Goal: Use online tool/utility

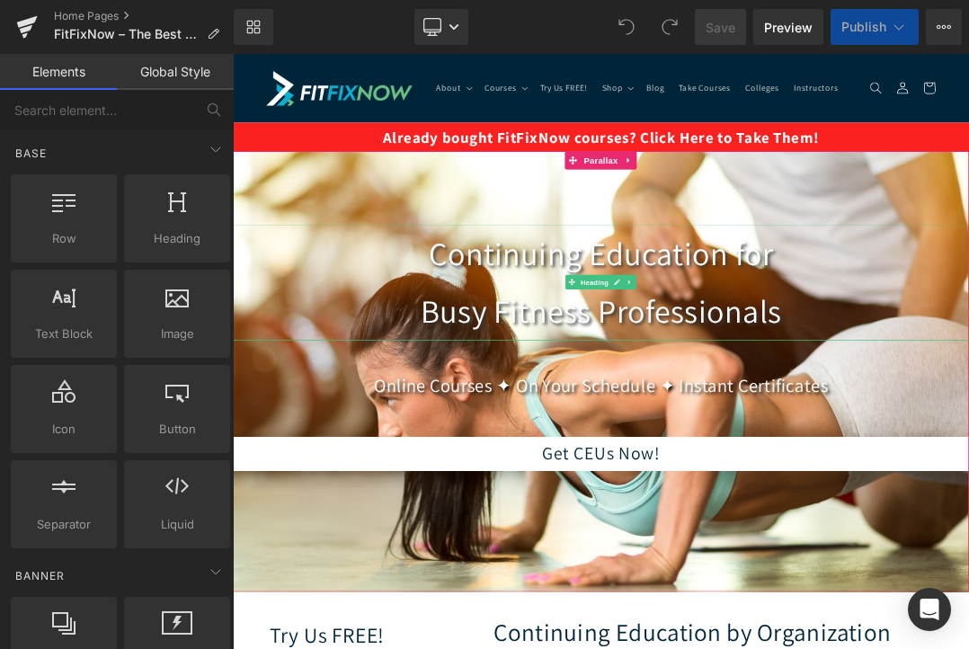
click at [655, 440] on h1 "Continuing Education for Busy Fitness Professionals" at bounding box center [777, 392] width 1088 height 172
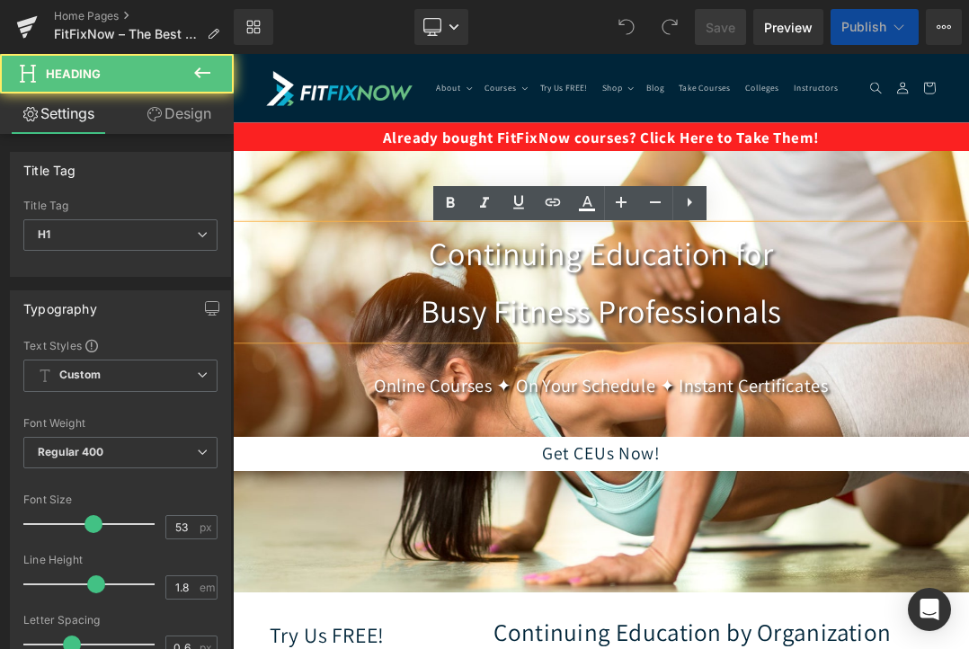
click at [667, 448] on h1 "Continuing Education for Busy Fitness Professionals" at bounding box center [777, 392] width 1088 height 172
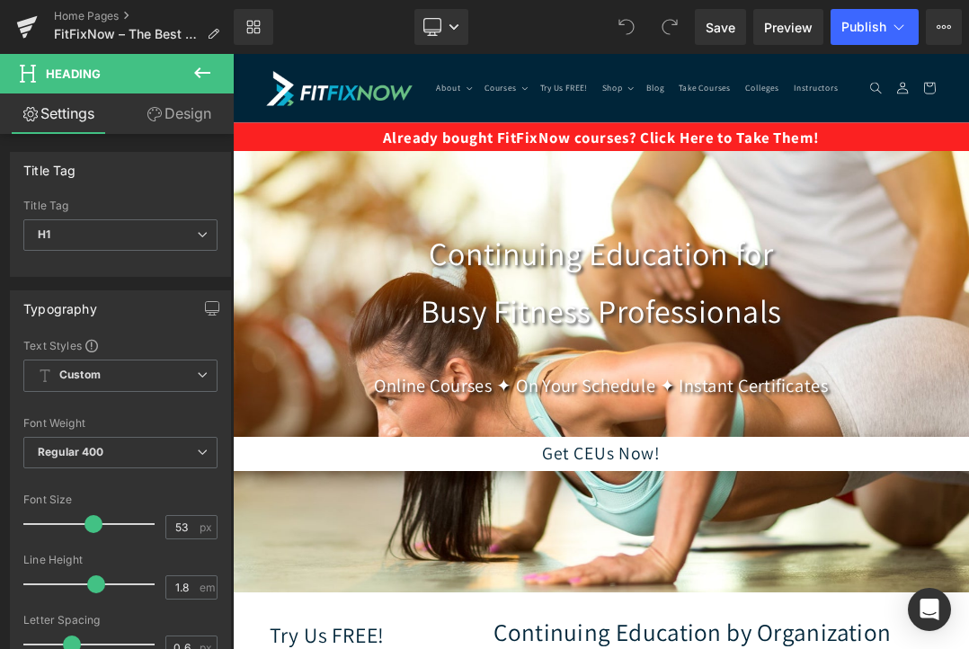
click at [166, 126] on link "Design" at bounding box center [178, 113] width 117 height 40
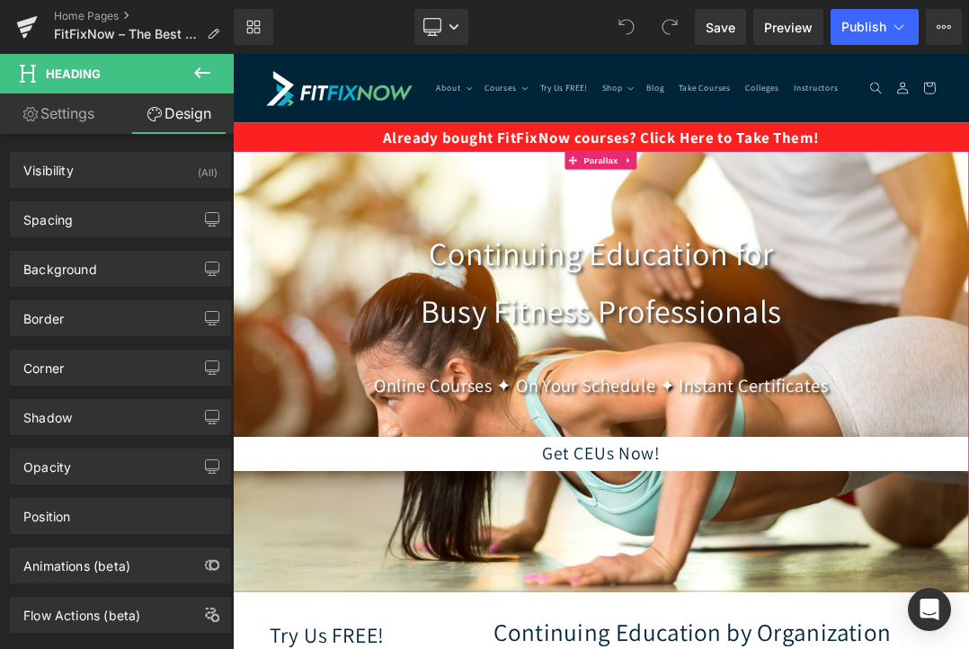
click at [451, 335] on h1 "Continuing Education for Busy Fitness Professionals" at bounding box center [777, 392] width 1088 height 172
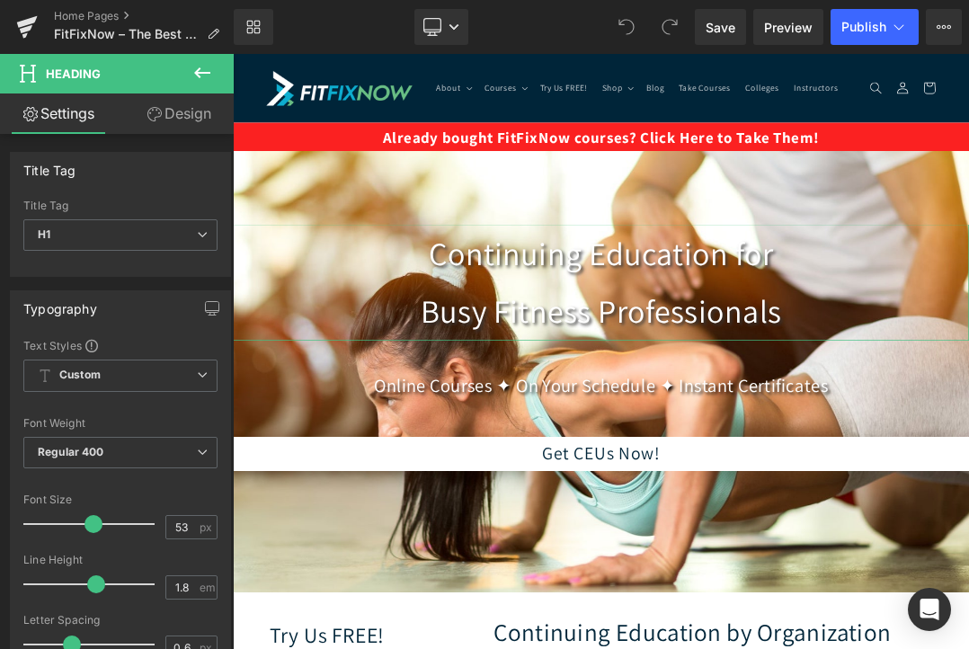
click at [183, 117] on link "Design" at bounding box center [178, 113] width 117 height 40
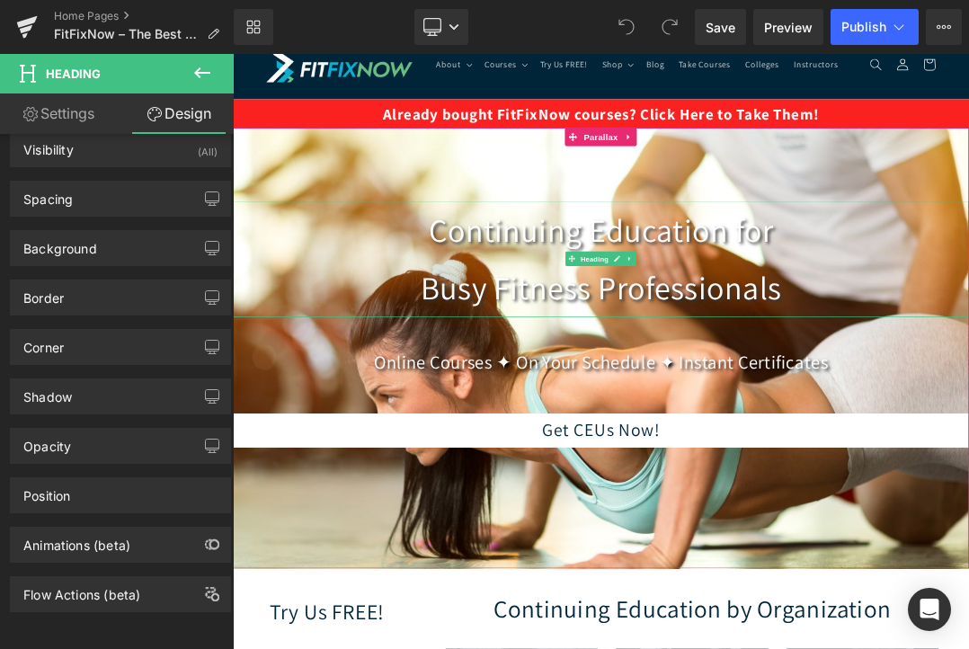
scroll to position [41, 0]
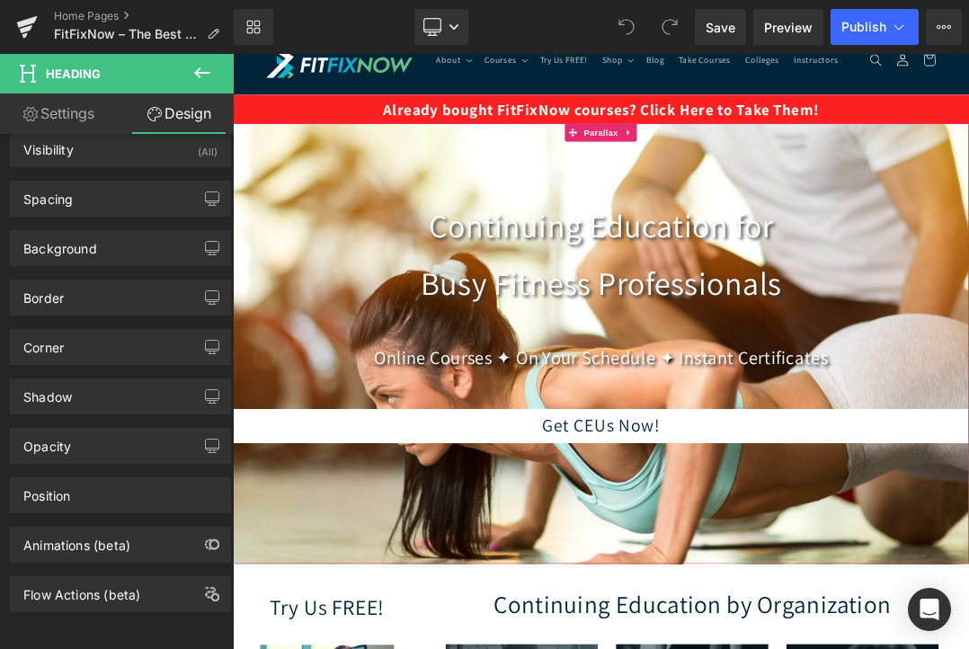
click at [514, 243] on div at bounding box center [777, 505] width 1088 height 879
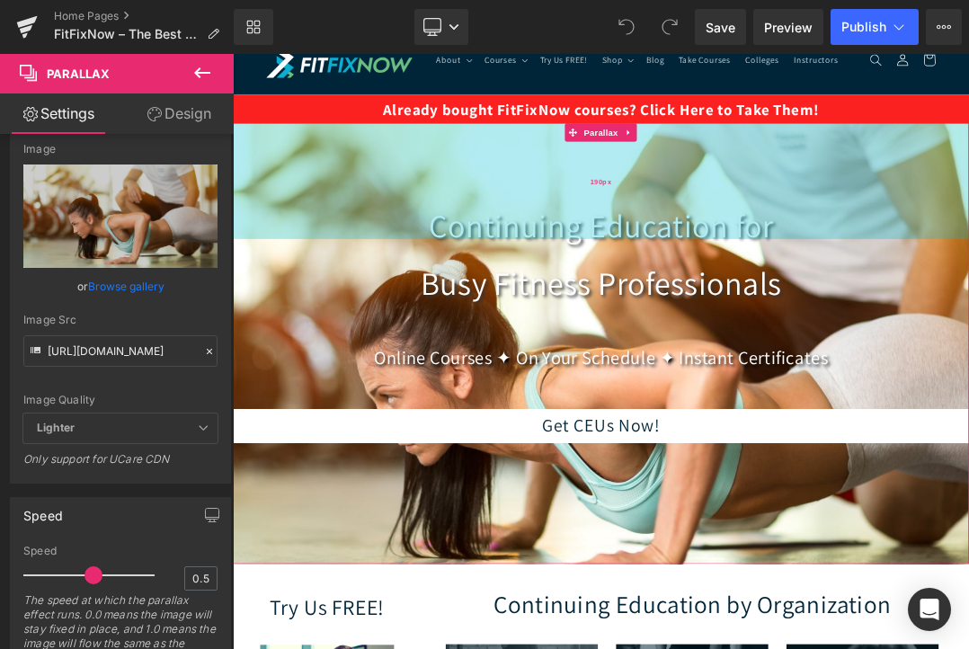
scroll to position [0, 0]
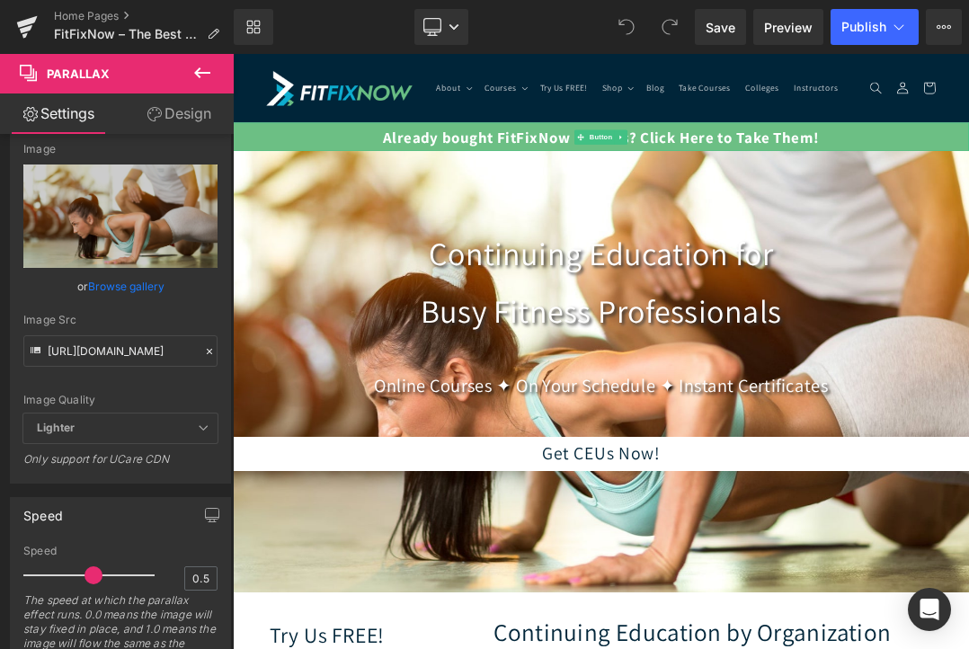
click at [379, 181] on link "Already bought FitFixNow courses? Click Here to Take Them!" at bounding box center [777, 177] width 1088 height 42
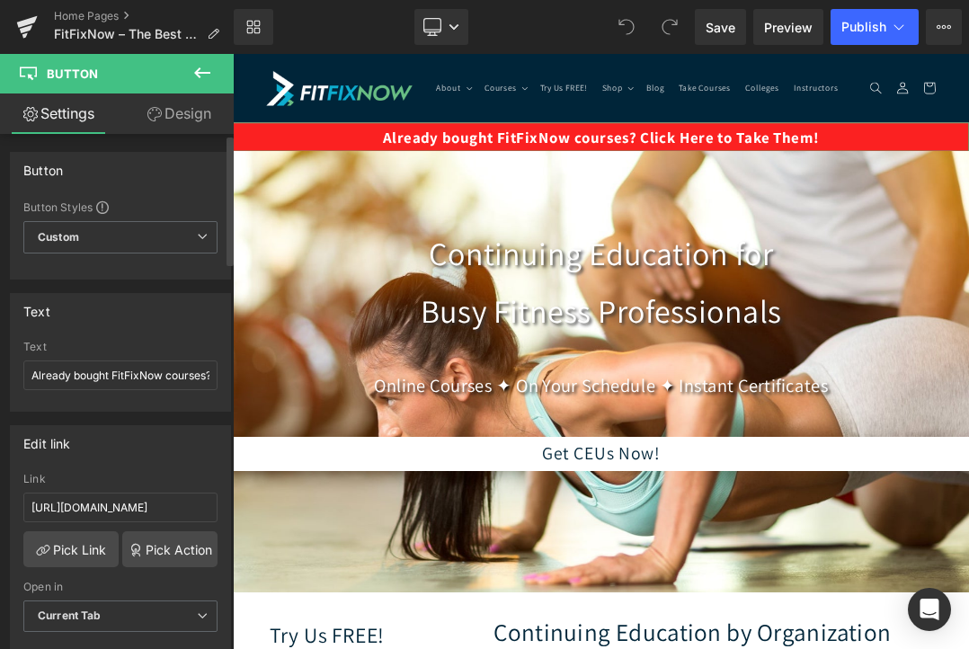
click at [50, 165] on div "Button" at bounding box center [43, 165] width 40 height 25
click at [57, 175] on div "Button" at bounding box center [43, 165] width 40 height 25
click at [129, 236] on span "Custom Setup Global Style" at bounding box center [120, 237] width 194 height 32
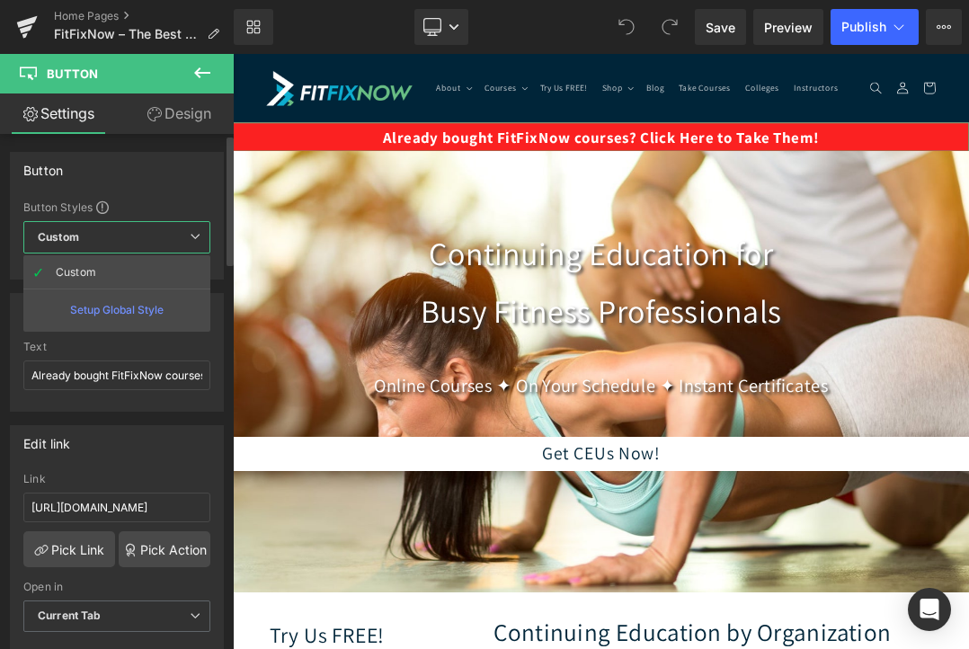
click at [172, 182] on div "Button" at bounding box center [117, 170] width 212 height 34
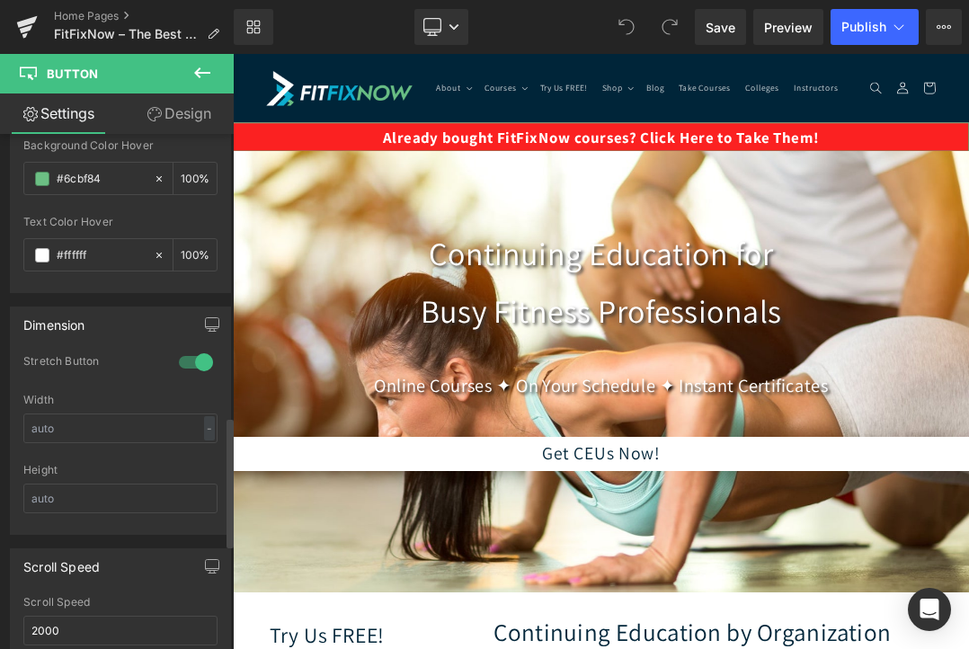
scroll to position [1116, 0]
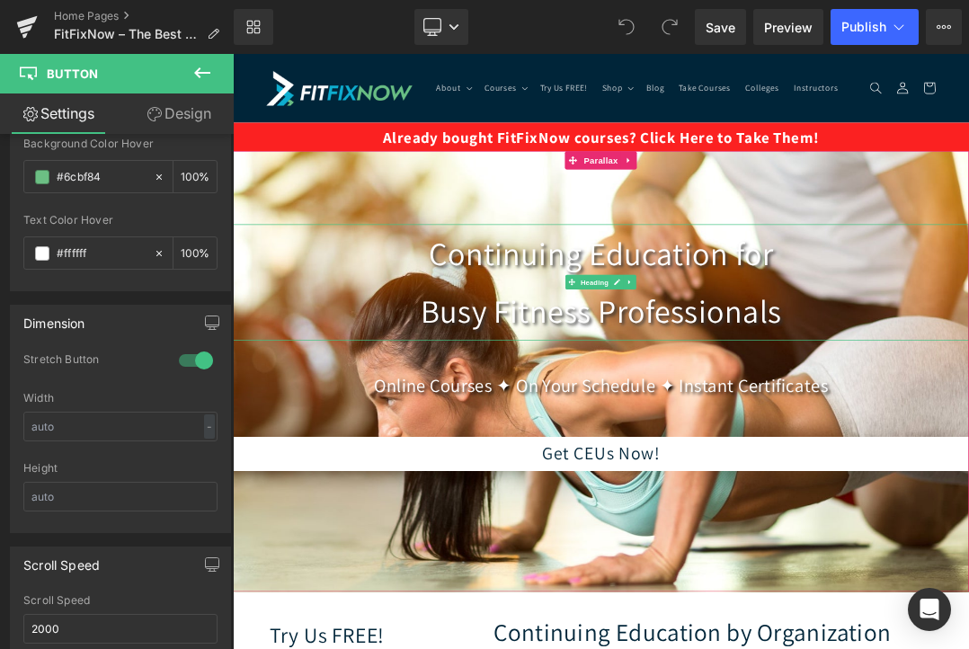
click at [517, 411] on h1 "Continuing Education for Busy Fitness Professionals" at bounding box center [777, 392] width 1088 height 172
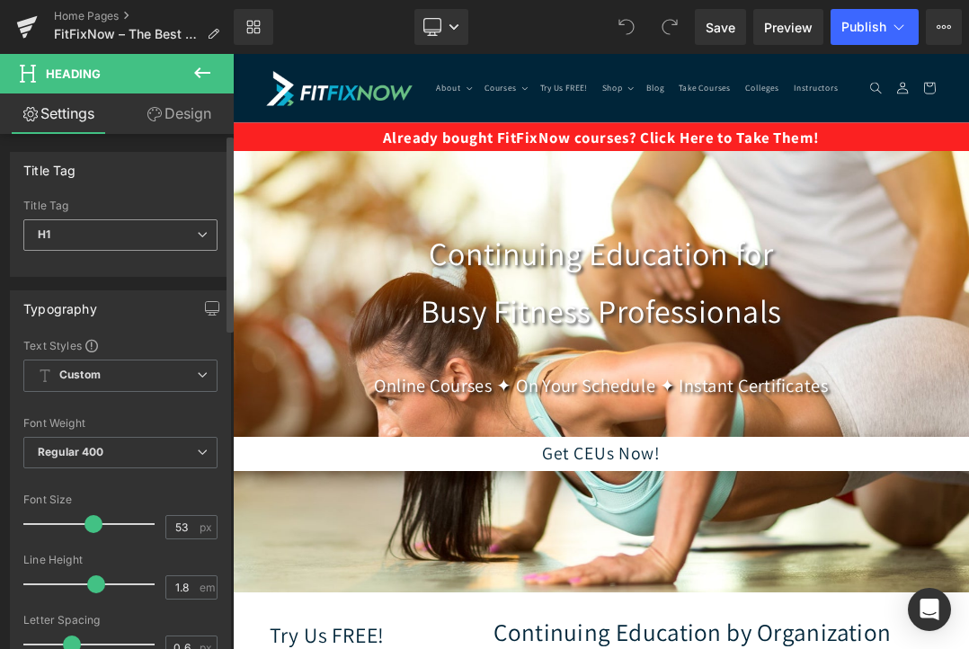
click at [155, 237] on span "H1" at bounding box center [120, 234] width 194 height 31
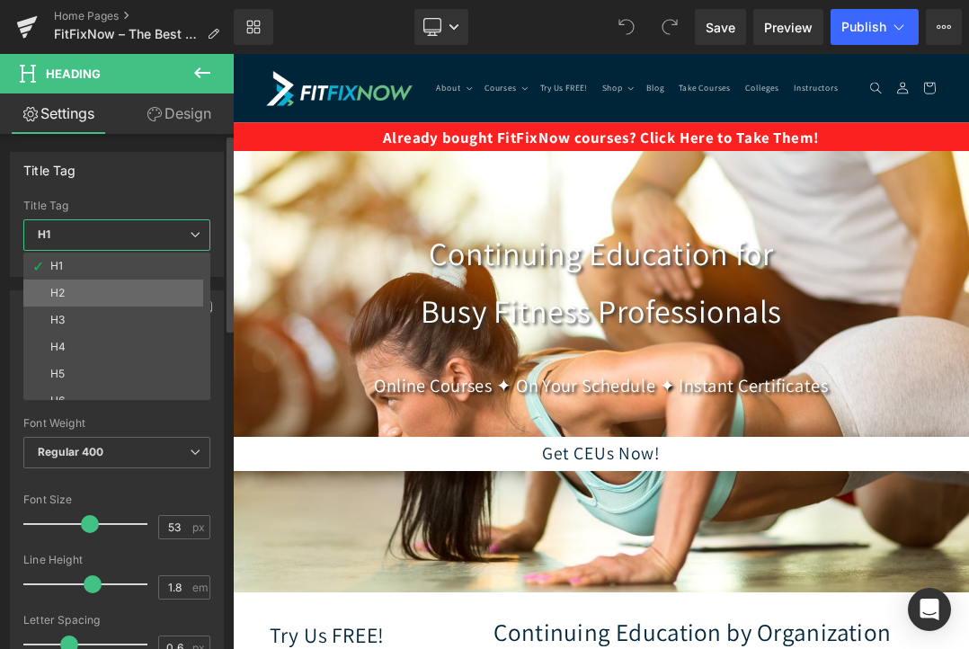
click at [128, 286] on li "H2" at bounding box center [120, 293] width 195 height 27
type input "24"
type input "#121212"
type input "100"
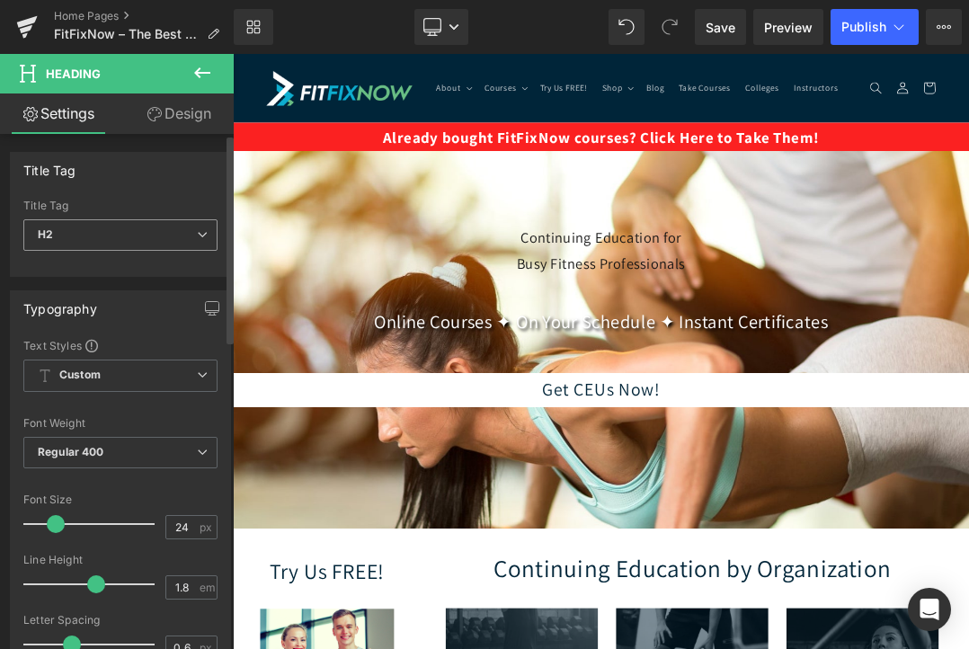
click at [117, 227] on span "H2" at bounding box center [120, 234] width 194 height 31
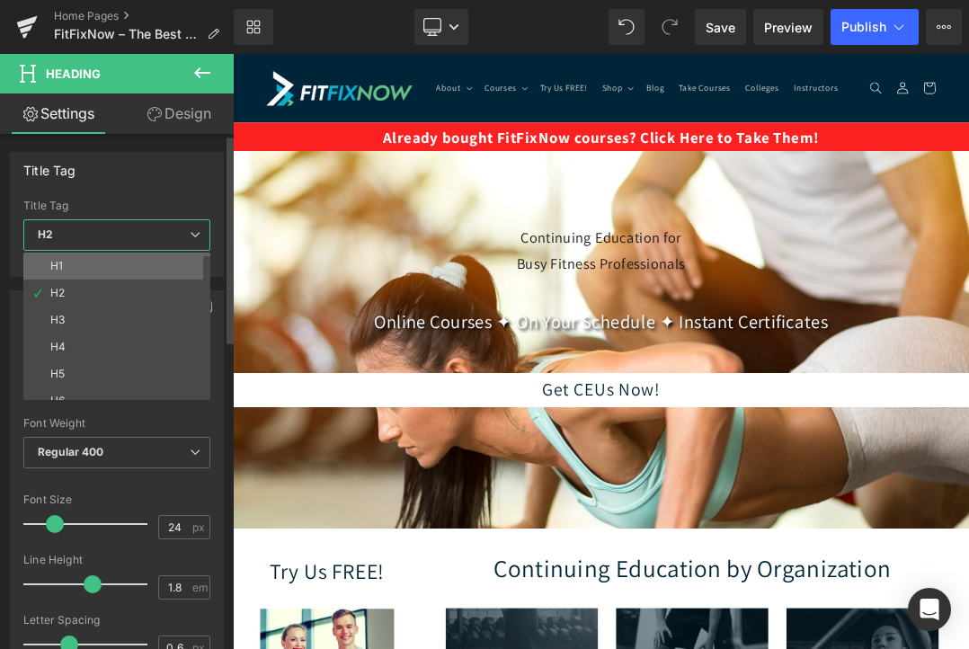
click at [112, 267] on li "H1" at bounding box center [120, 266] width 195 height 27
type input "53"
type input "#ffffff"
type input "100"
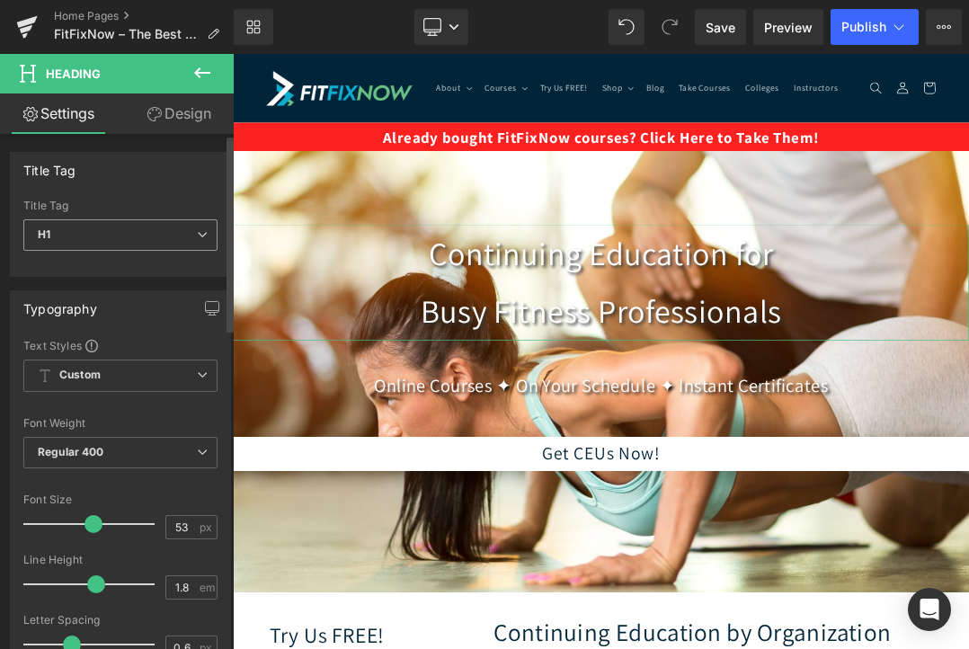
click at [172, 243] on span "H1" at bounding box center [120, 234] width 194 height 31
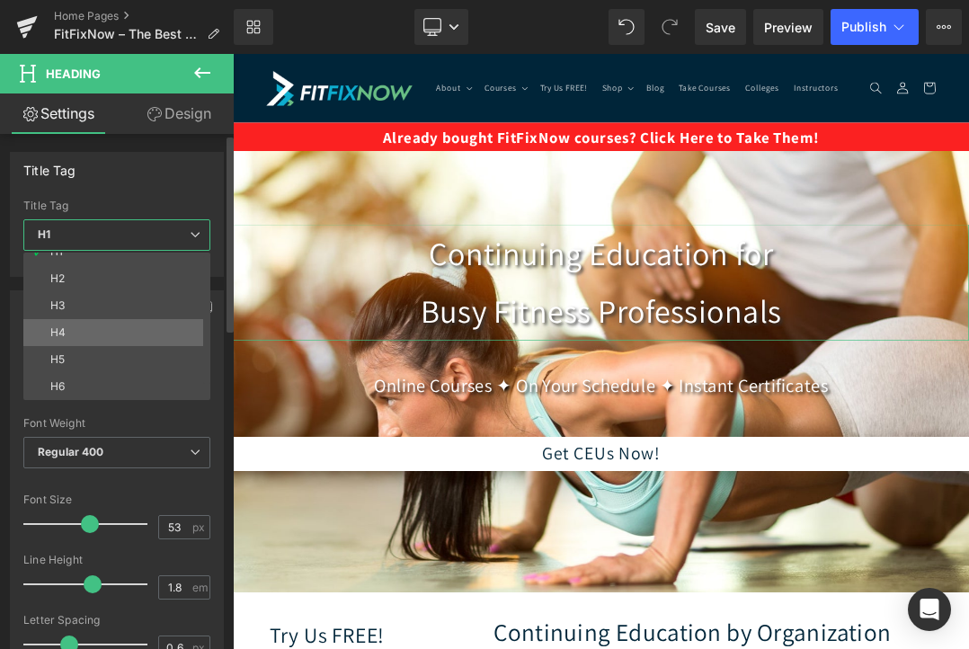
scroll to position [0, 0]
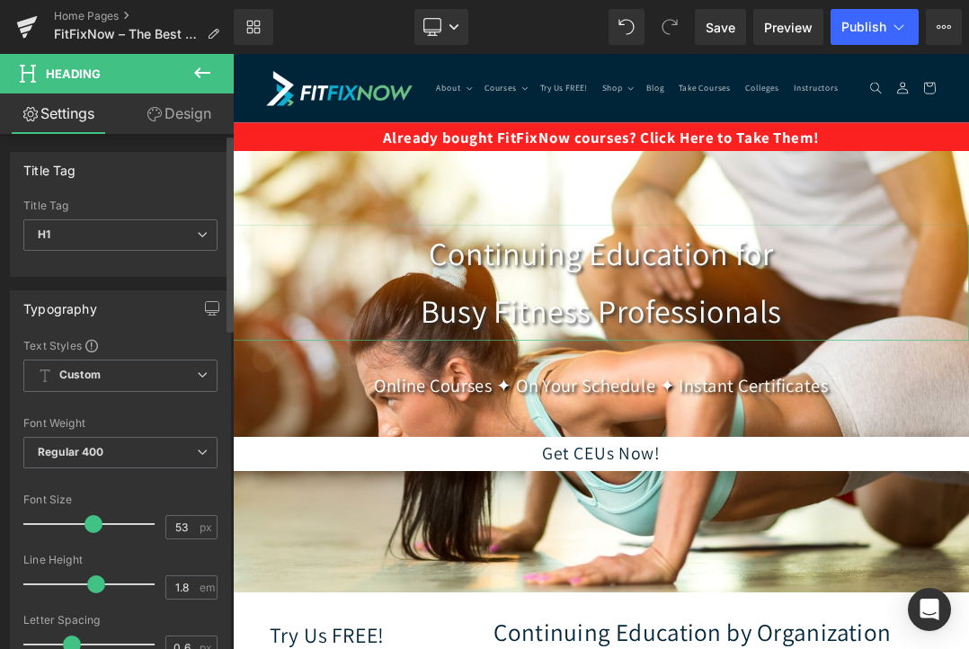
click at [139, 167] on div "Title Tag" at bounding box center [120, 170] width 219 height 34
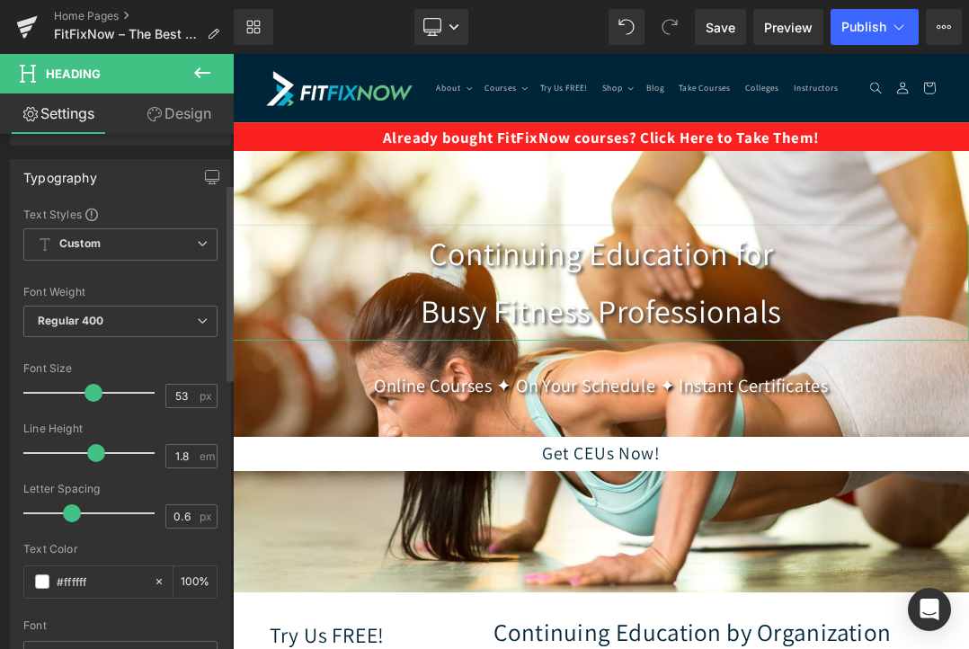
scroll to position [156, 0]
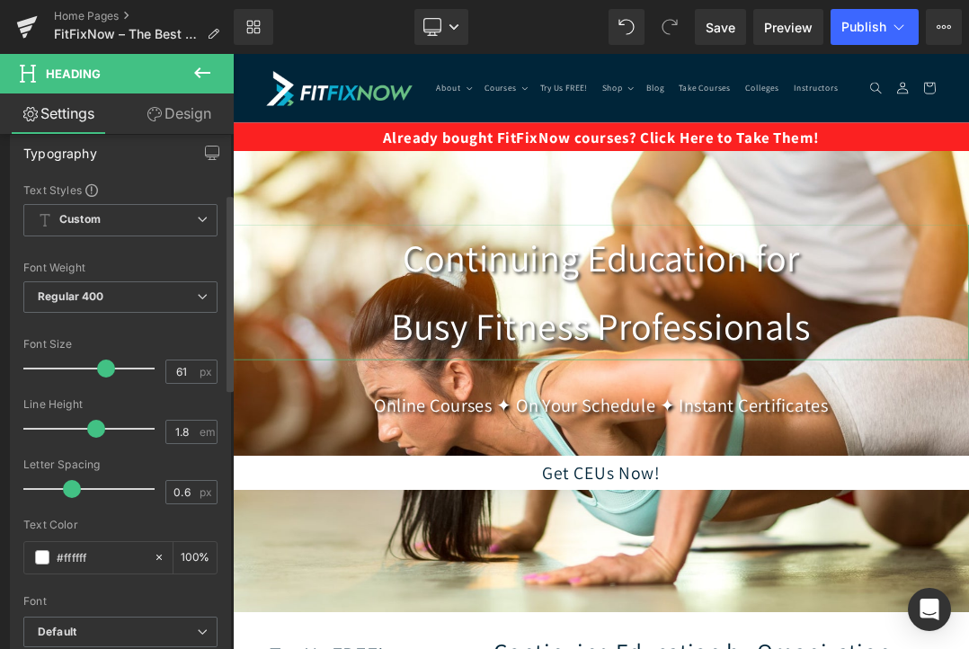
type input "60"
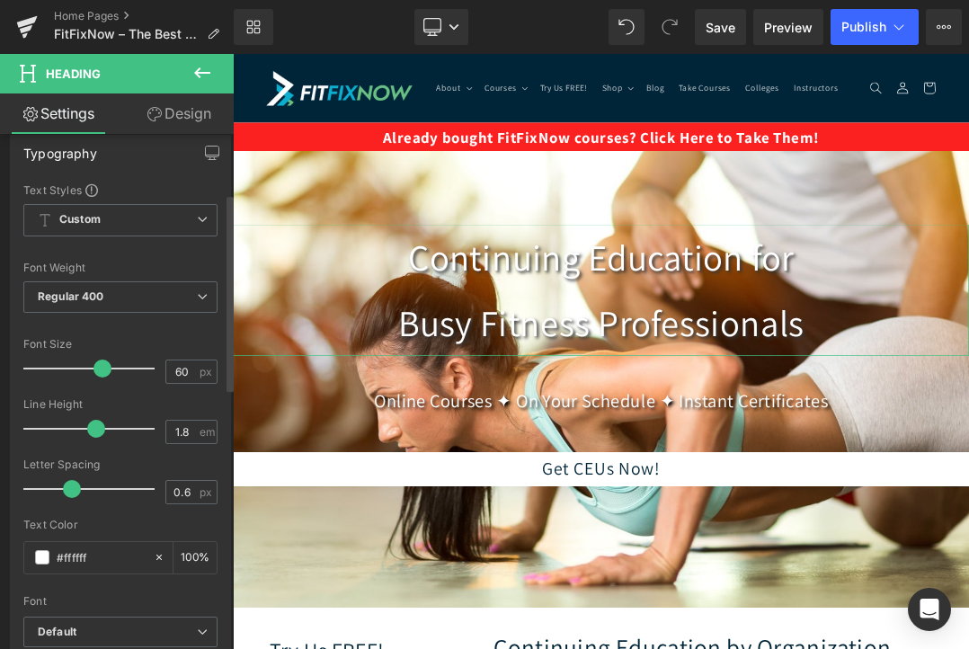
drag, startPoint x: 92, startPoint y: 369, endPoint x: 101, endPoint y: 369, distance: 9.0
click at [101, 369] on span at bounding box center [102, 369] width 18 height 18
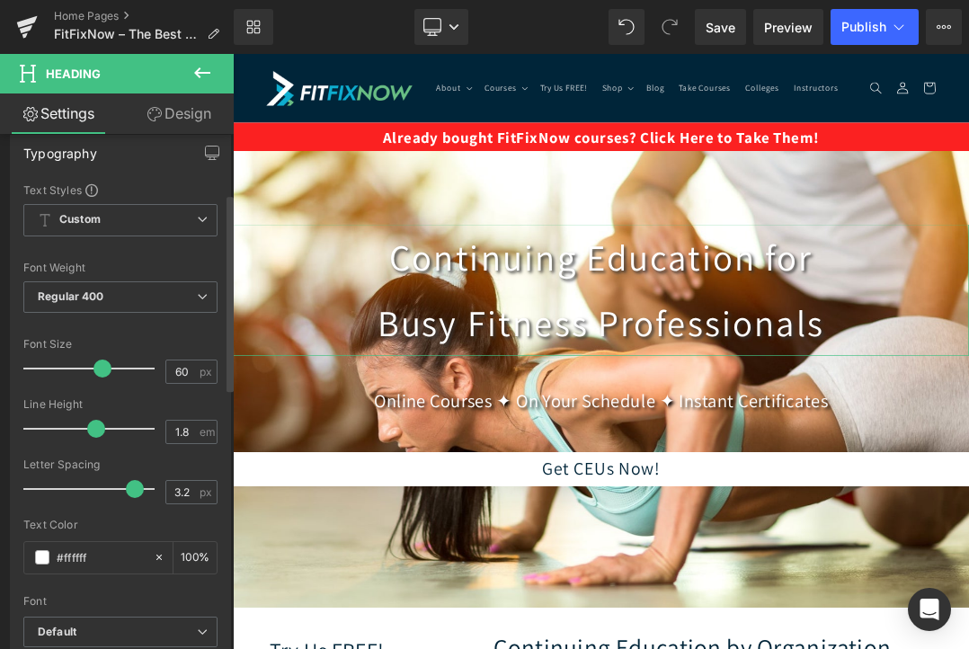
type input "3.3"
drag, startPoint x: 69, startPoint y: 490, endPoint x: 130, endPoint y: 500, distance: 61.9
click at [130, 500] on div at bounding box center [93, 489] width 122 height 36
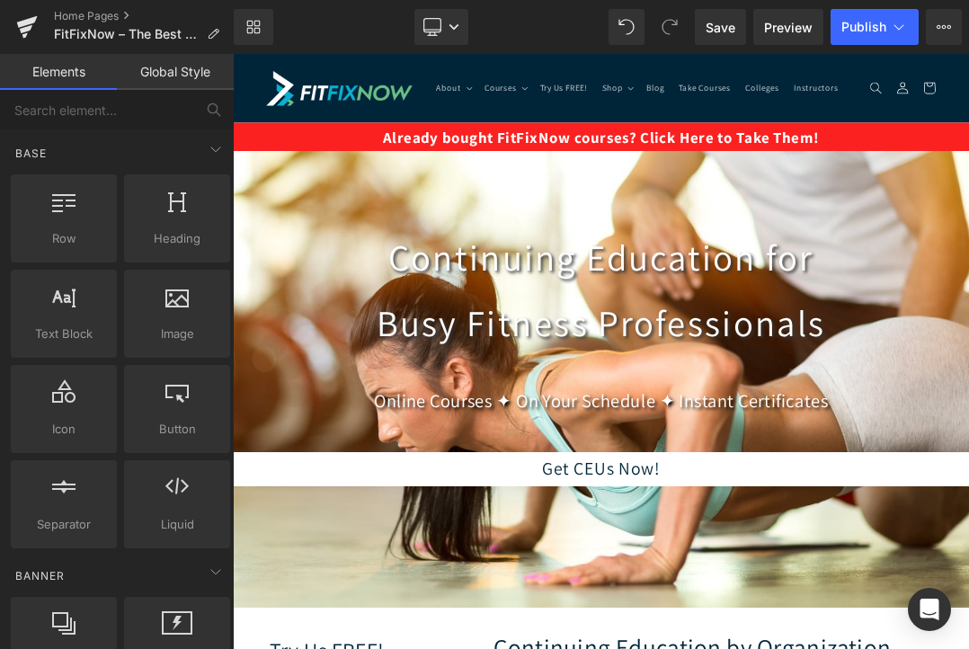
click at [415, 98] on img at bounding box center [390, 104] width 216 height 51
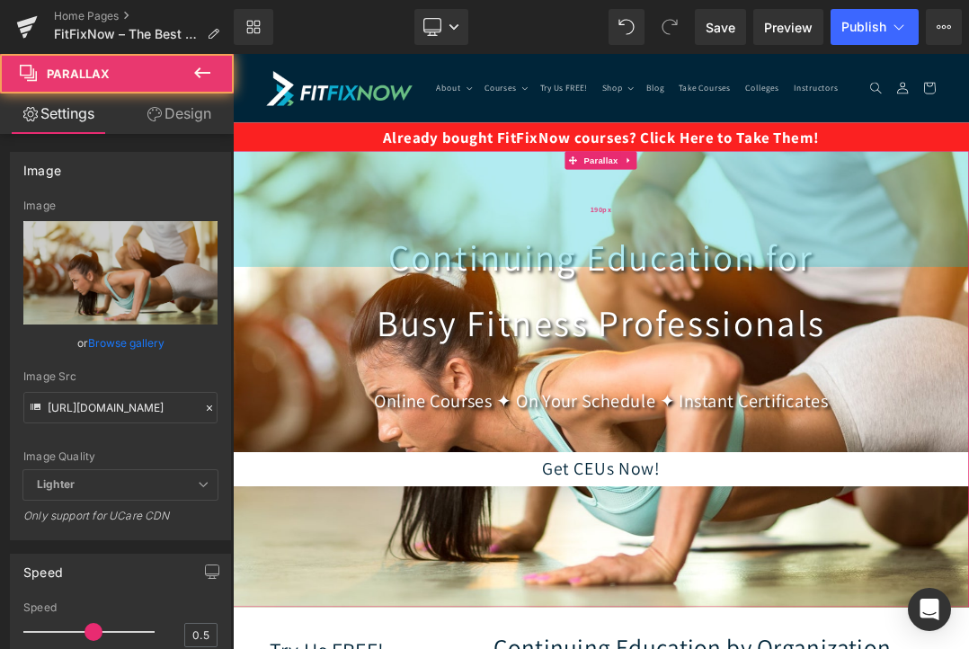
click at [391, 268] on div "190px" at bounding box center [777, 283] width 1088 height 171
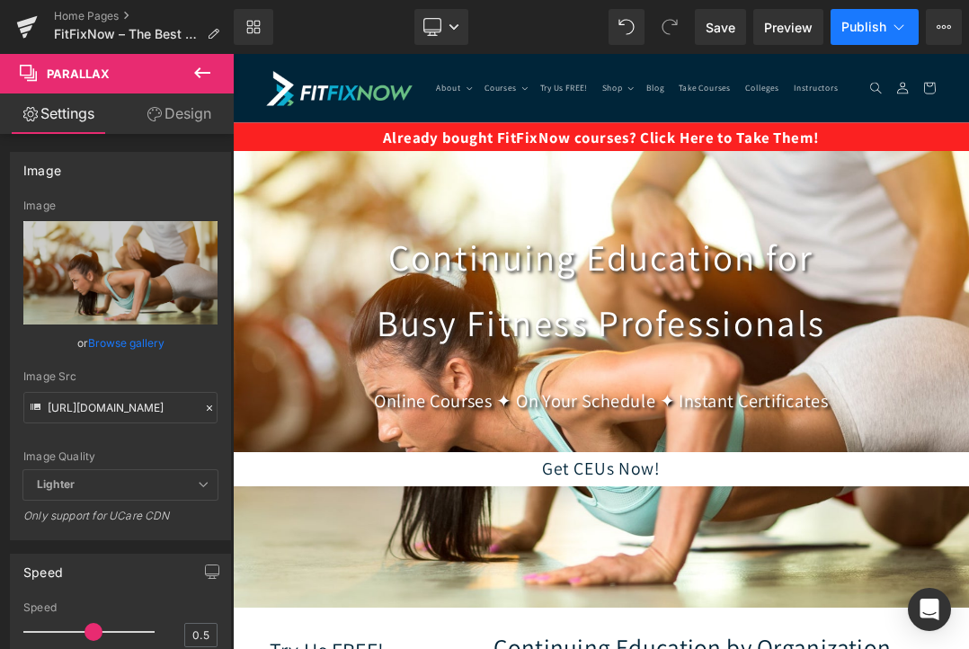
click at [870, 30] on span "Publish" at bounding box center [863, 27] width 45 height 14
